Goal: Check status

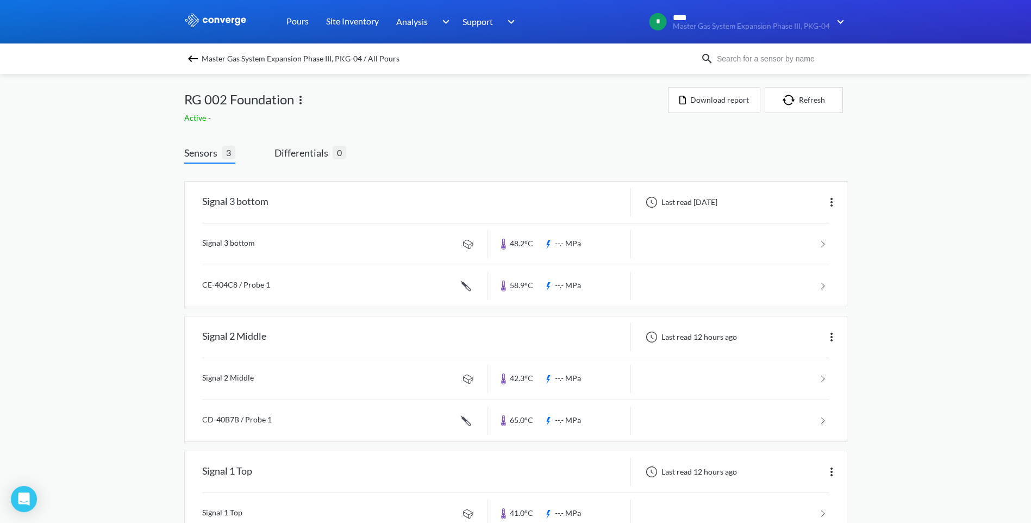
scroll to position [76, 0]
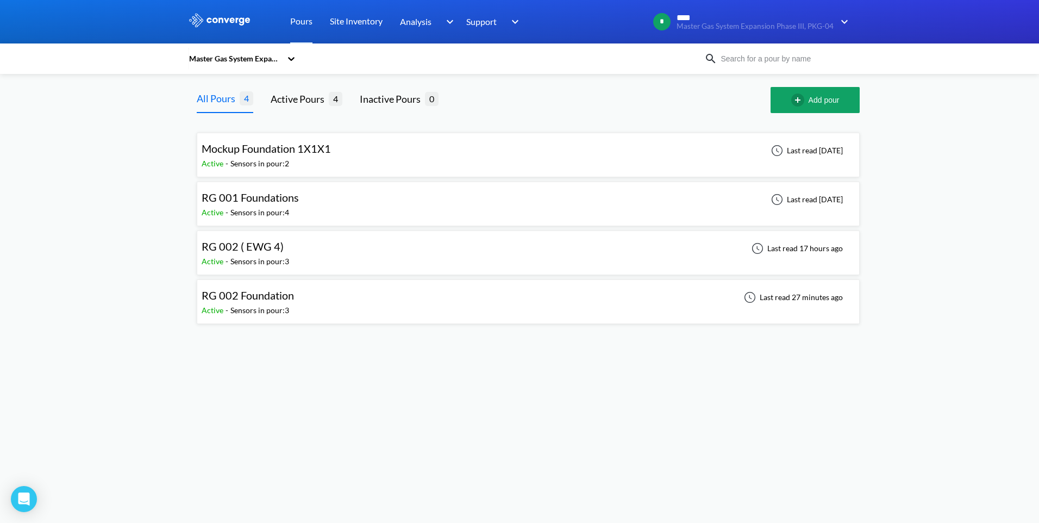
click at [347, 254] on div "RG 002 ( EWG 4) Active - Sensors in pour: 3 Last read 17 hours ago" at bounding box center [528, 252] width 653 height 35
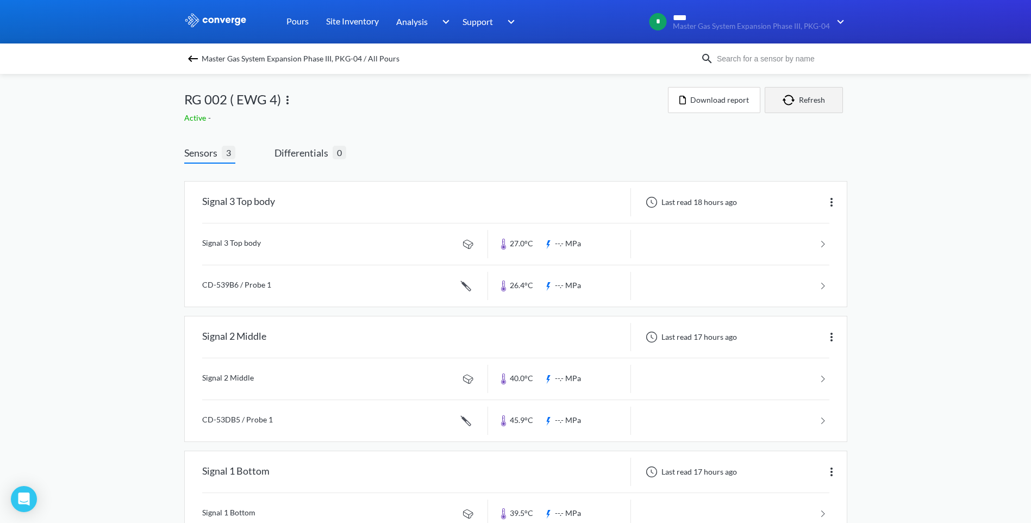
click at [816, 105] on button "Refresh" at bounding box center [804, 100] width 78 height 26
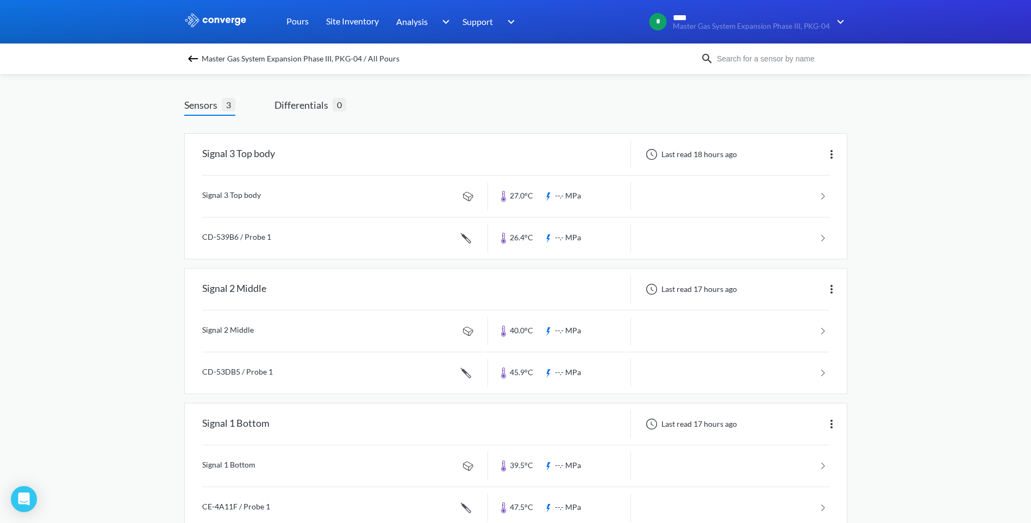
scroll to position [76, 0]
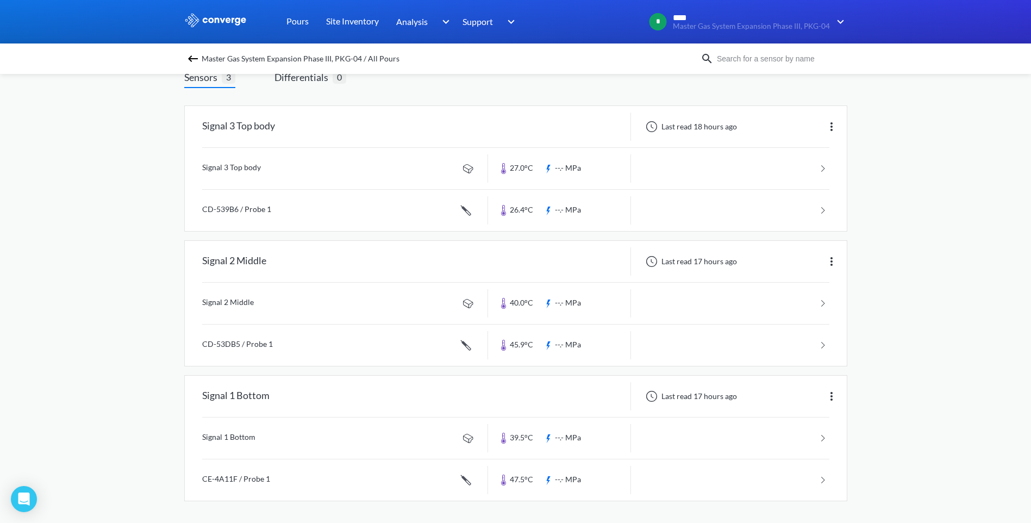
click at [52, 276] on div "MENU Master Gas System Expansion Phase III, PKG-04 Pours Site Inventory Analysi…" at bounding box center [515, 223] width 1031 height 598
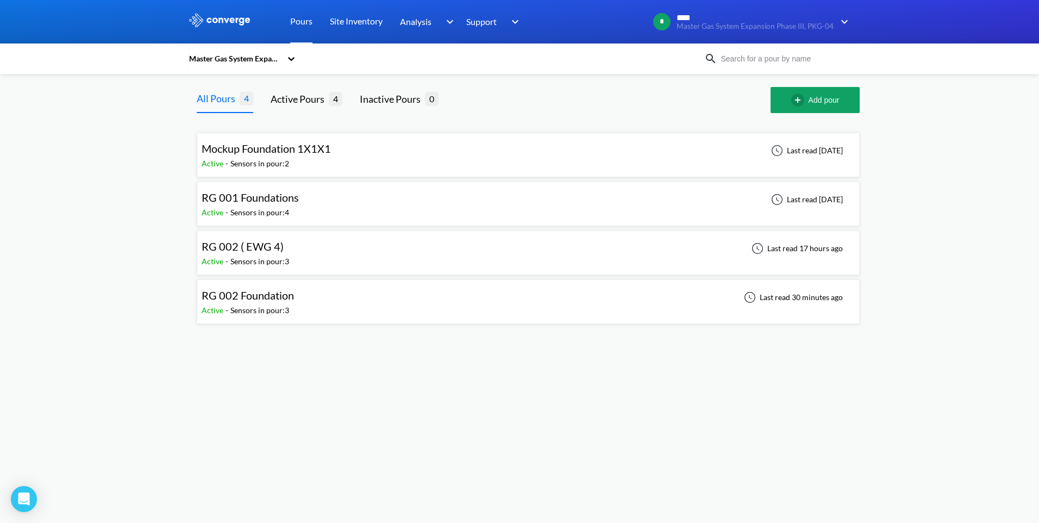
click at [289, 297] on span "RG 002 Foundation" at bounding box center [248, 295] width 92 height 13
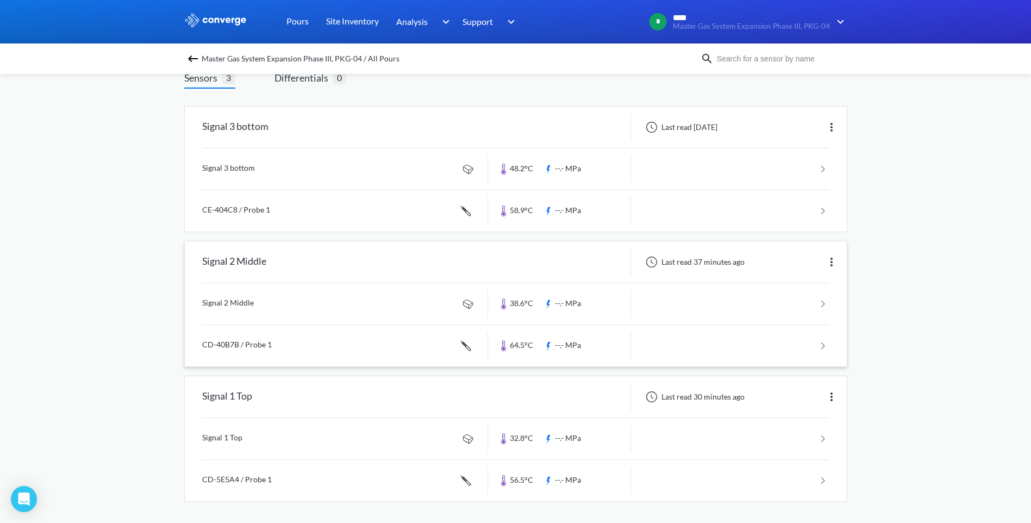
scroll to position [76, 0]
click at [103, 343] on div "MENU Master Gas System Expansion Phase III, PKG-04 Pours Site Inventory Analysi…" at bounding box center [515, 223] width 1031 height 598
click at [292, 21] on link "Pours" at bounding box center [297, 21] width 22 height 43
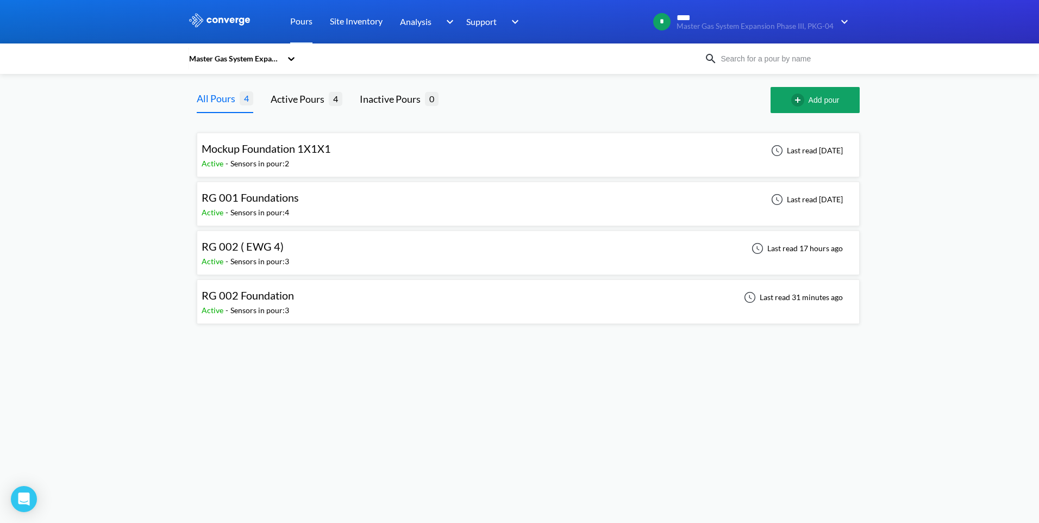
click at [286, 254] on div "RG 002 ( EWG 4)" at bounding box center [246, 246] width 88 height 17
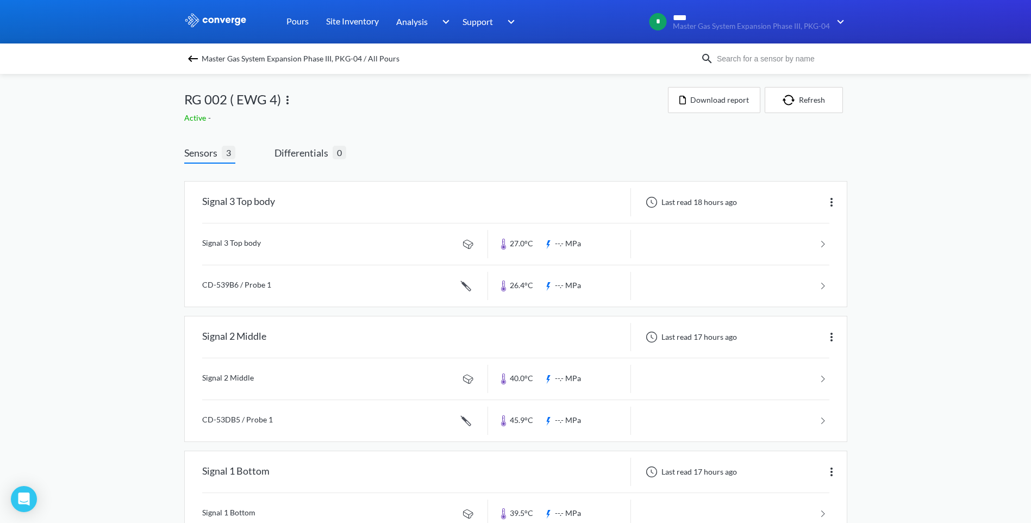
click at [140, 151] on div "MENU Master Gas System Expansion Phase III, PKG-04 Pours Site Inventory Analysi…" at bounding box center [515, 299] width 1031 height 598
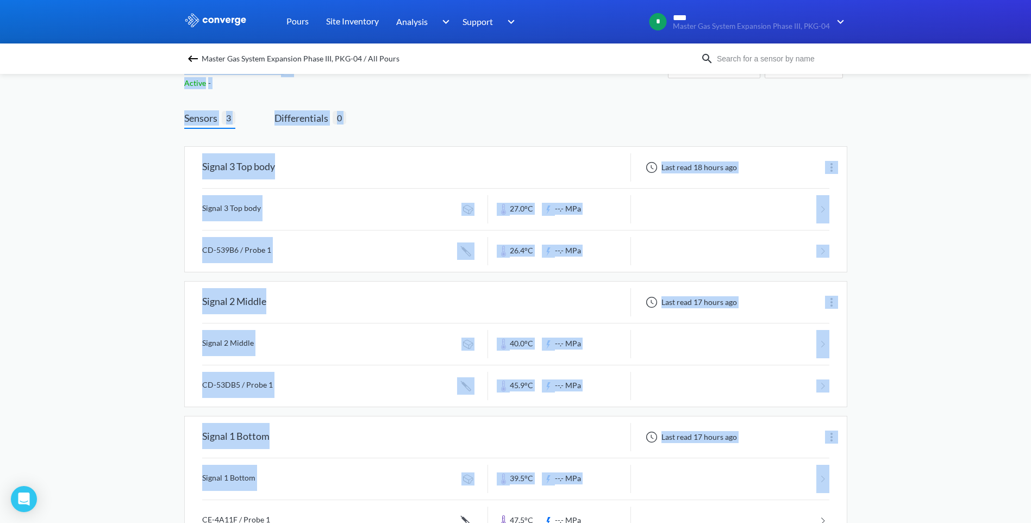
scroll to position [76, 0]
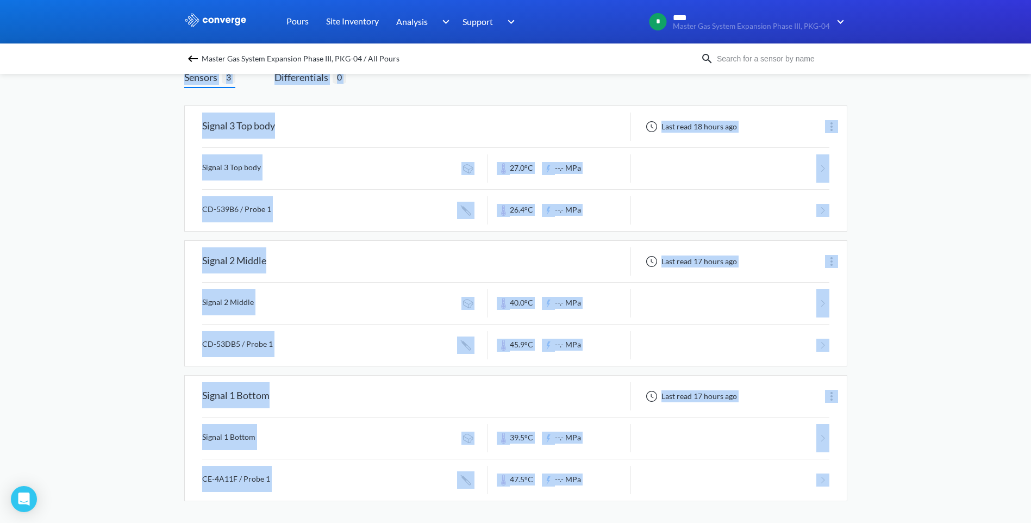
drag, startPoint x: 147, startPoint y: 99, endPoint x: 855, endPoint y: 503, distance: 814.4
click at [855, 503] on div "MENU Master Gas System Expansion Phase III, PKG-04 Pours Site Inventory Analysi…" at bounding box center [515, 223] width 1031 height 598
click at [863, 500] on div "MENU Master Gas System Expansion Phase III, PKG-04 Pours Site Inventory Analysi…" at bounding box center [515, 223] width 1031 height 598
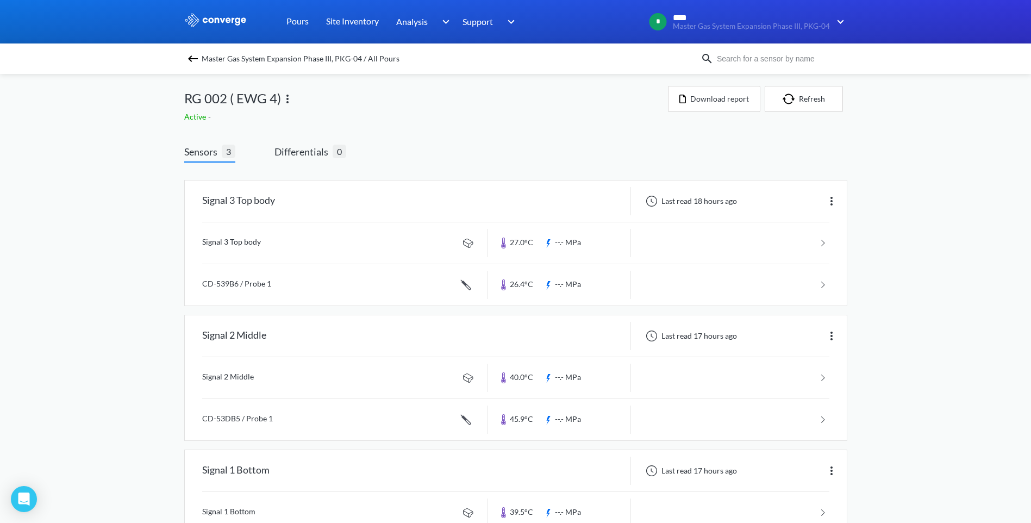
scroll to position [0, 0]
click at [41, 270] on div "MENU Master Gas System Expansion Phase III, PKG-04 Pours Site Inventory Analysi…" at bounding box center [515, 299] width 1031 height 598
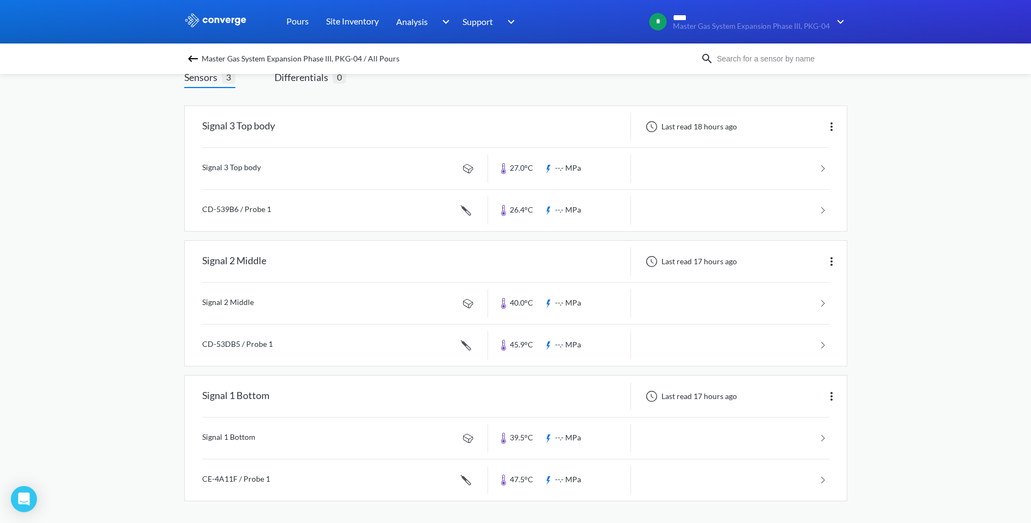
scroll to position [3, 0]
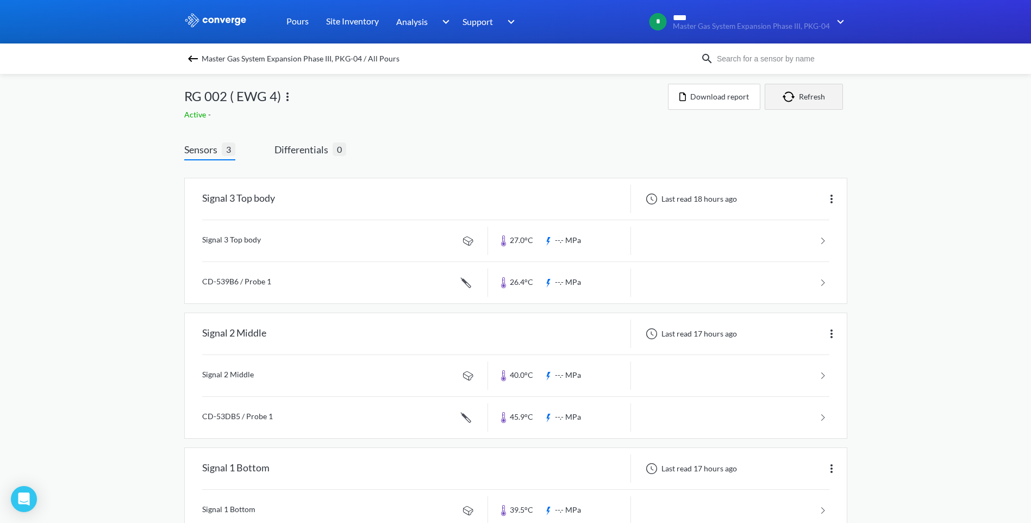
click at [808, 91] on button "Refresh" at bounding box center [804, 97] width 78 height 26
click at [297, 21] on link "Pours" at bounding box center [297, 21] width 22 height 43
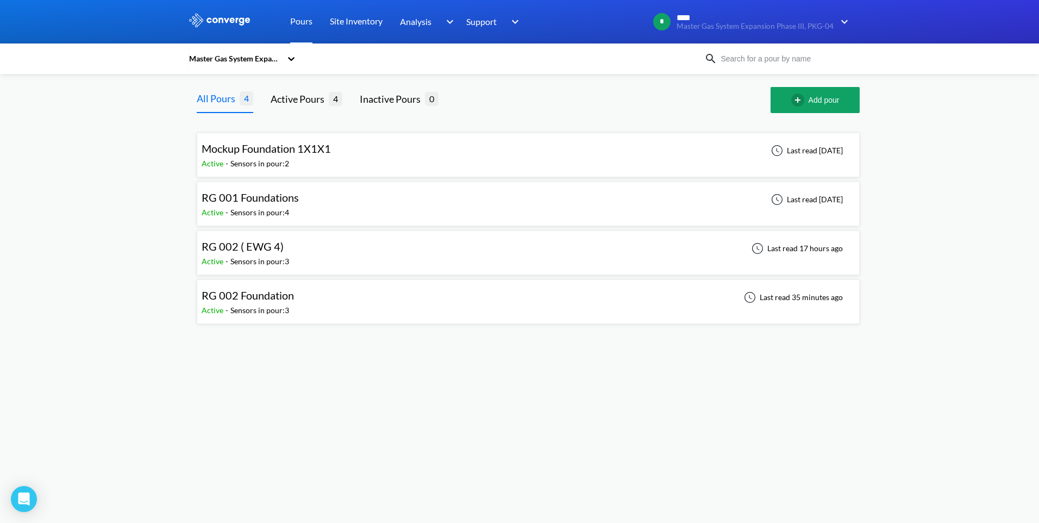
click at [658, 288] on div "RG 002 Foundation Active - Sensors in pour: 3 Last read 35 minutes ago" at bounding box center [528, 301] width 653 height 35
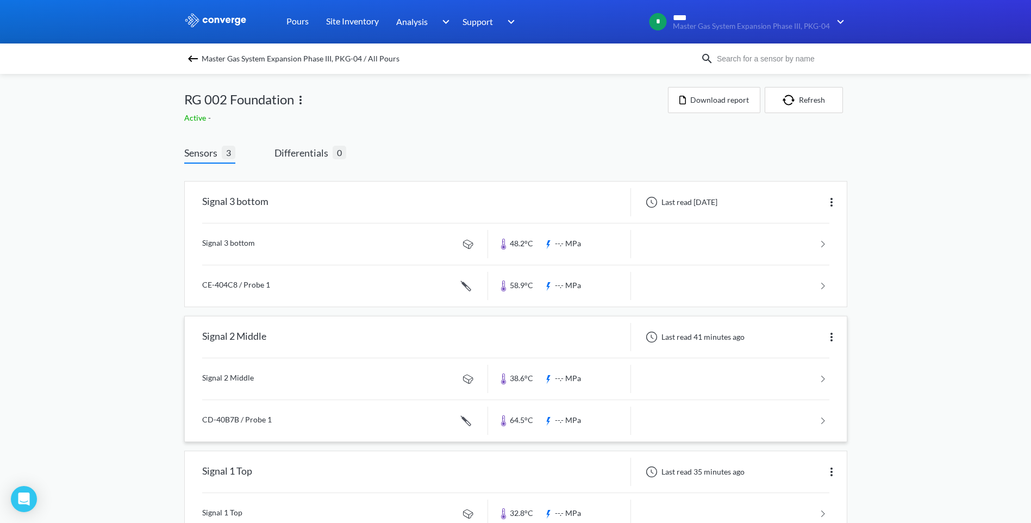
click at [540, 417] on link at bounding box center [515, 420] width 627 height 41
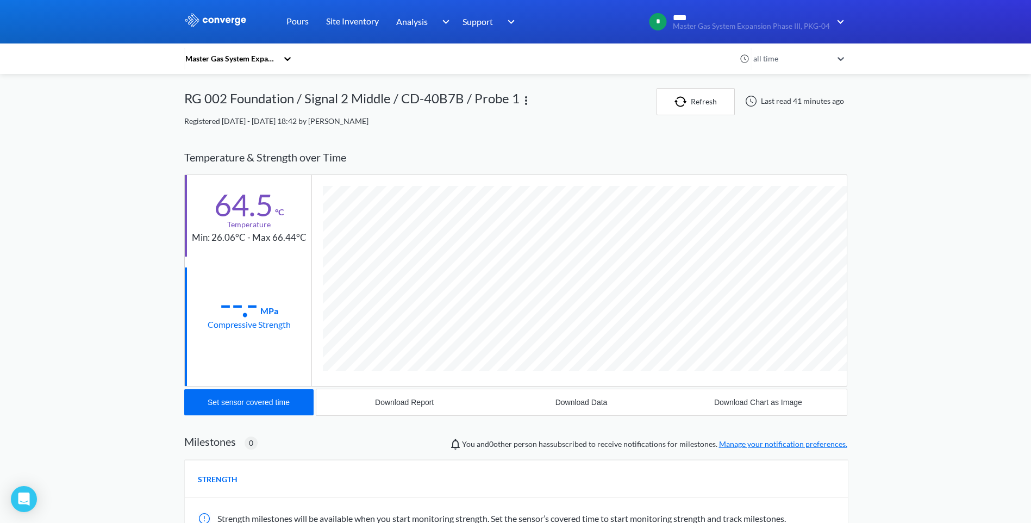
scroll to position [595, 663]
